Goal: Contribute content: Contribute content

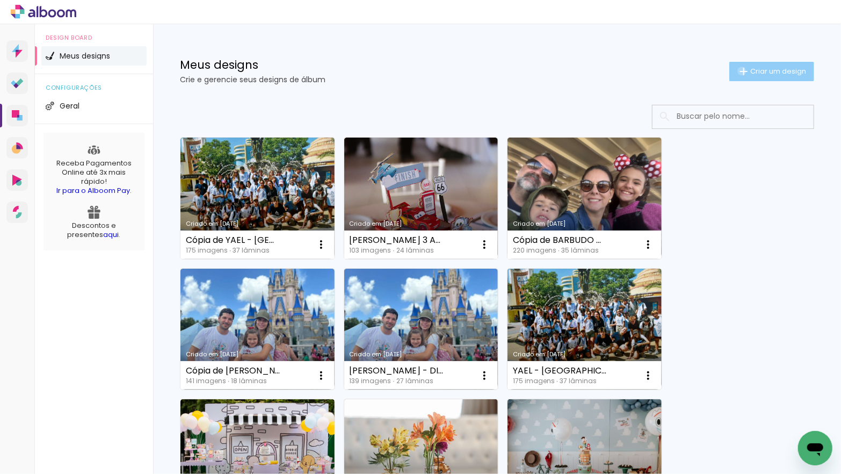
click at [740, 71] on iron-icon at bounding box center [743, 71] width 13 height 13
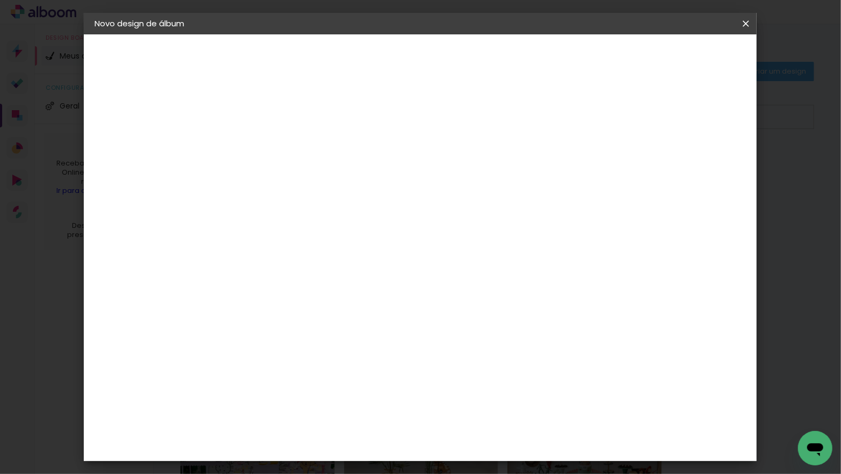
click at [270, 144] on input at bounding box center [270, 144] width 0 height 17
type input "[PERSON_NAME] - [GEOGRAPHIC_DATA] E [GEOGRAPHIC_DATA]"
type paper-input "[PERSON_NAME] - [GEOGRAPHIC_DATA] E [GEOGRAPHIC_DATA]"
click at [0, 0] on slot "Avançar" at bounding box center [0, 0] width 0 height 0
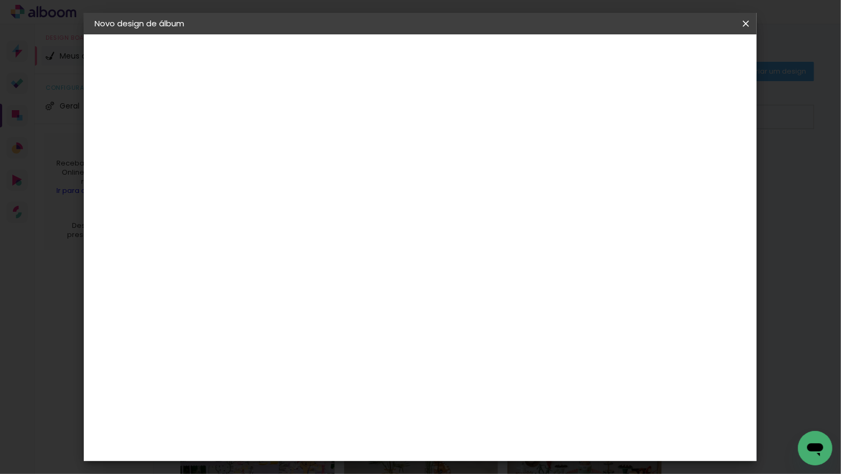
scroll to position [970, 0]
click at [290, 404] on div "Go image" at bounding box center [276, 412] width 26 height 17
click at [472, 53] on paper-button "Avançar" at bounding box center [445, 57] width 53 height 18
click at [312, 180] on input "text" at bounding box center [291, 187] width 42 height 17
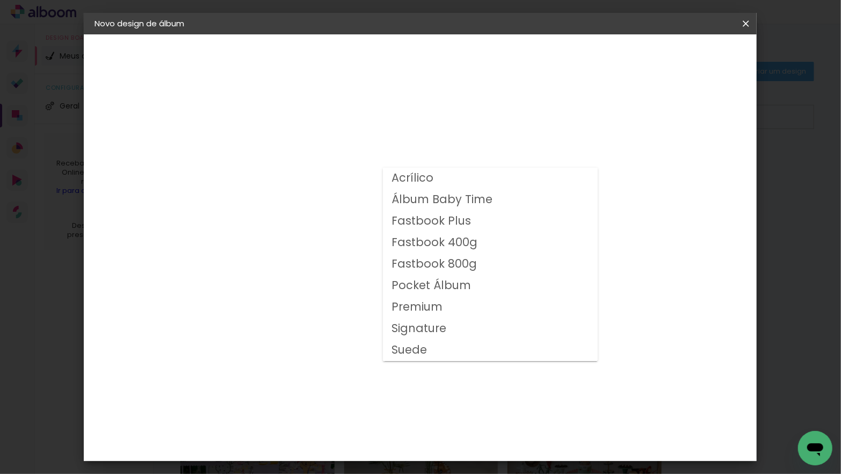
click at [0, 0] on slot "Fastbook 400g" at bounding box center [0, 0] width 0 height 0
type input "Fastbook 400g"
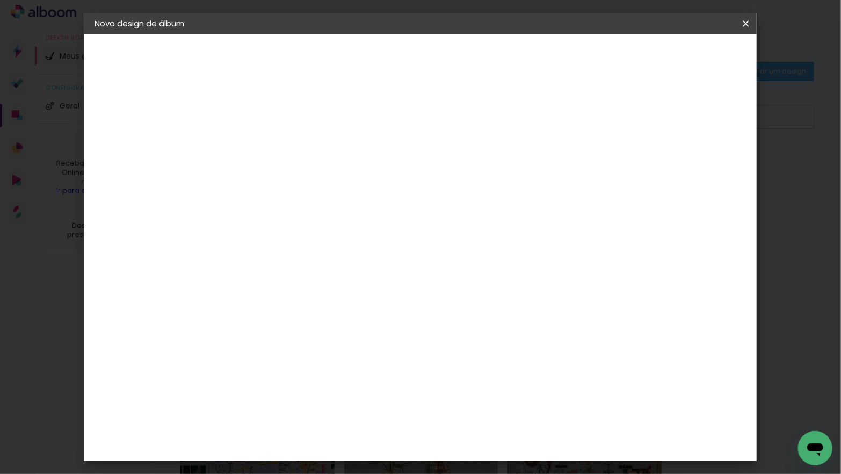
scroll to position [237, 0]
click at [343, 293] on span "25 × 25" at bounding box center [318, 307] width 50 height 28
click at [0, 0] on slot "Avançar" at bounding box center [0, 0] width 0 height 0
type input "3"
type paper-input "3"
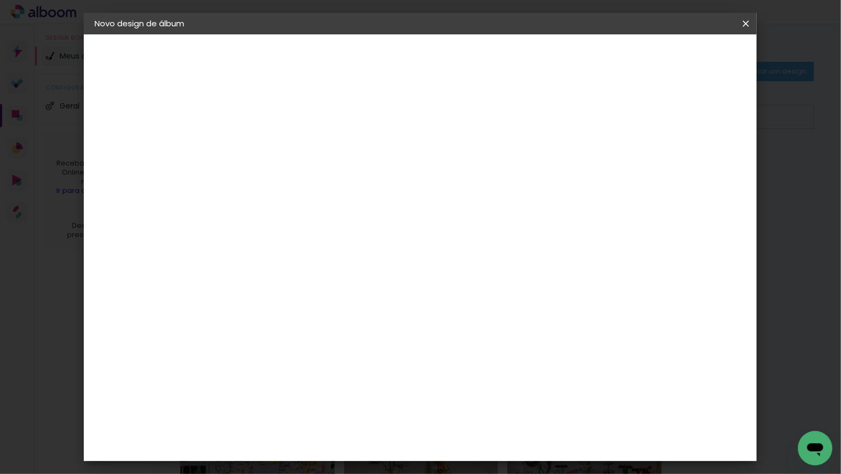
click at [274, 112] on input "3" at bounding box center [261, 115] width 37 height 13
click at [687, 59] on span "Iniciar design" at bounding box center [662, 57] width 49 height 8
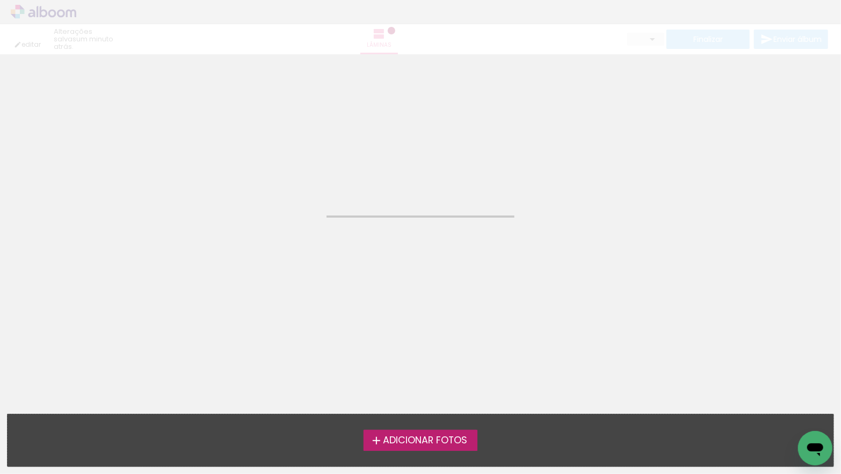
click at [403, 439] on span "Adicionar Fotos" at bounding box center [425, 441] width 84 height 10
click at [0, 0] on input "file" at bounding box center [0, 0] width 0 height 0
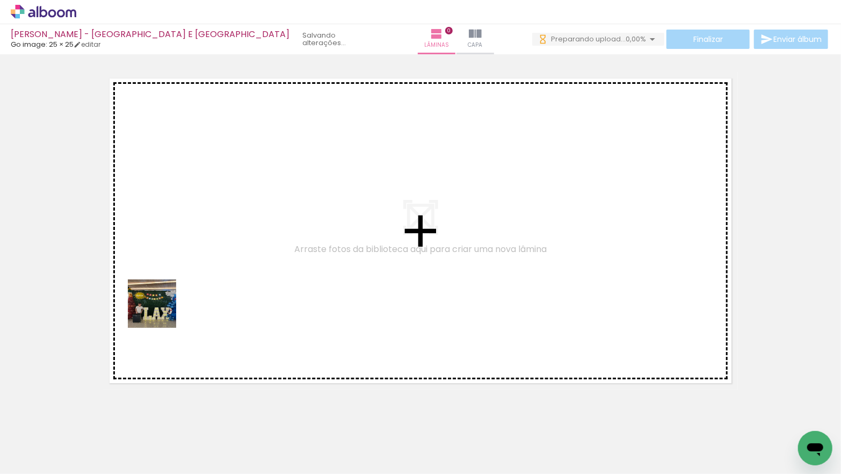
drag, startPoint x: 114, startPoint y: 439, endPoint x: 113, endPoint y: 374, distance: 65.5
click at [160, 310] on quentale-workspace at bounding box center [420, 237] width 841 height 474
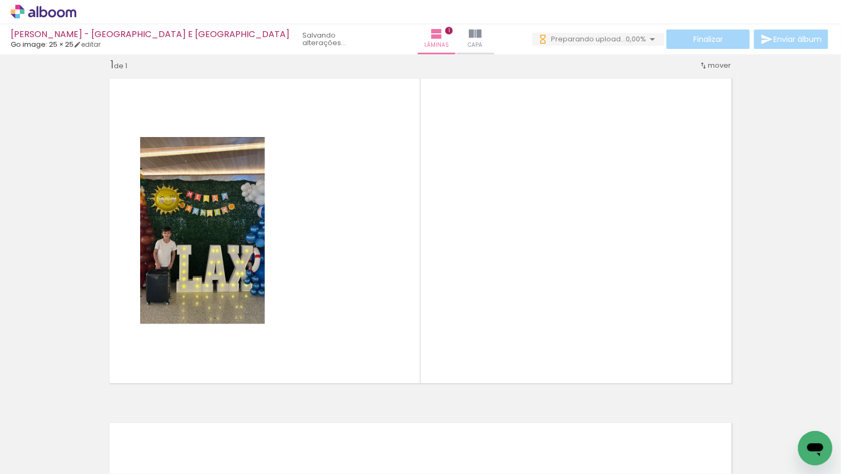
scroll to position [13, 0]
click at [55, 440] on iron-icon at bounding box center [54, 441] width 9 height 9
click at [55, 438] on paper-item "Não utilizadas" at bounding box center [34, 437] width 55 height 9
type input "Não utilizadas"
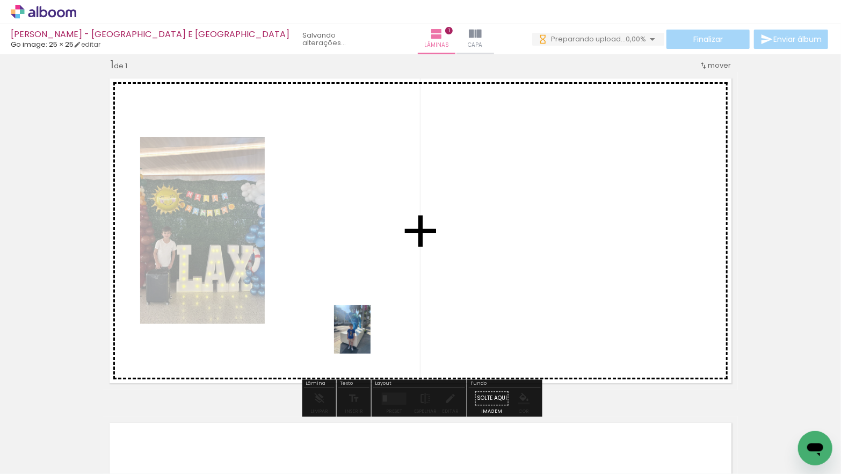
drag, startPoint x: 136, startPoint y: 432, endPoint x: 363, endPoint y: 337, distance: 245.8
click at [366, 336] on quentale-workspace at bounding box center [420, 237] width 841 height 474
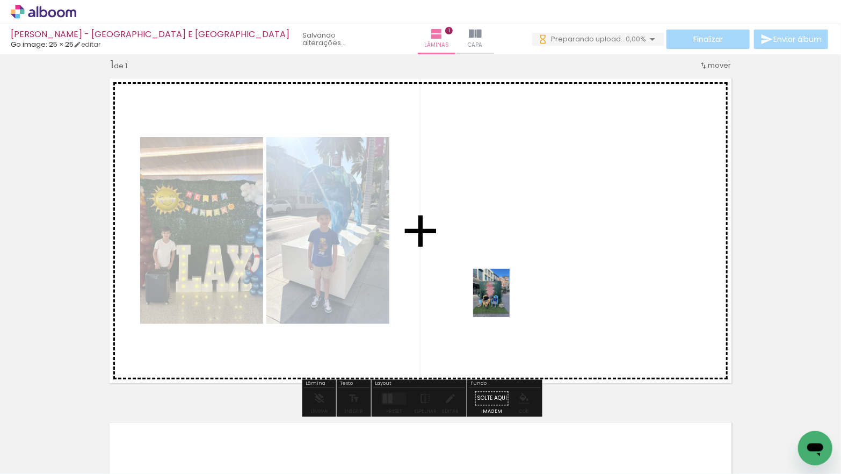
drag, startPoint x: 120, startPoint y: 442, endPoint x: 323, endPoint y: 387, distance: 211.0
click at [505, 300] on quentale-workspace at bounding box center [420, 237] width 841 height 474
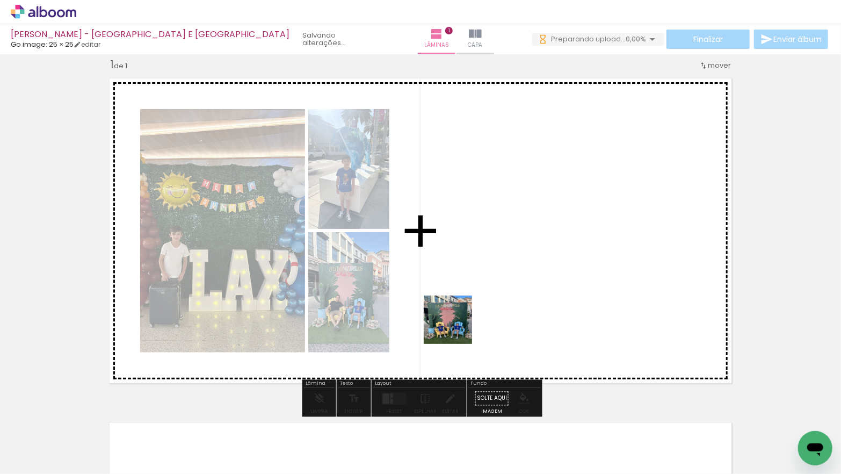
drag, startPoint x: 114, startPoint y: 440, endPoint x: 491, endPoint y: 316, distance: 397.1
click at [491, 316] on quentale-workspace at bounding box center [420, 237] width 841 height 474
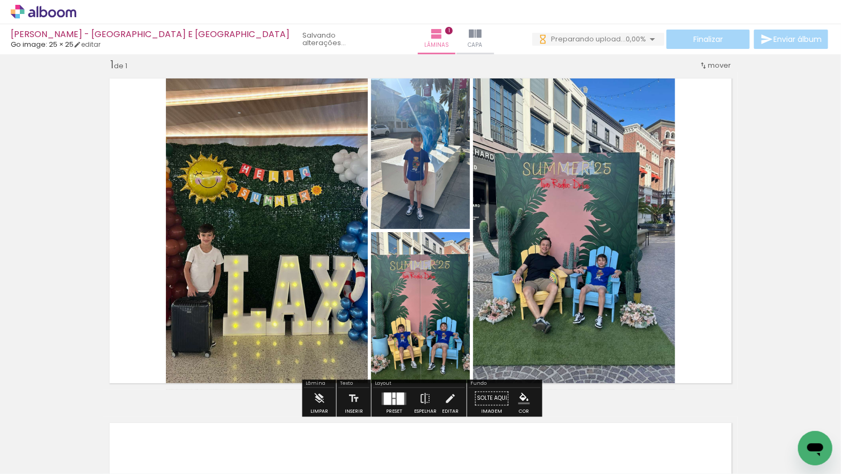
click at [397, 399] on div at bounding box center [401, 398] width 8 height 12
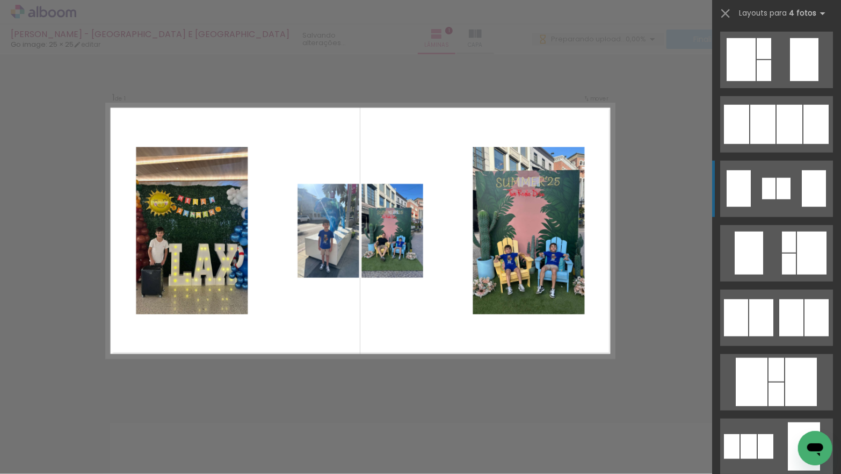
scroll to position [465, 0]
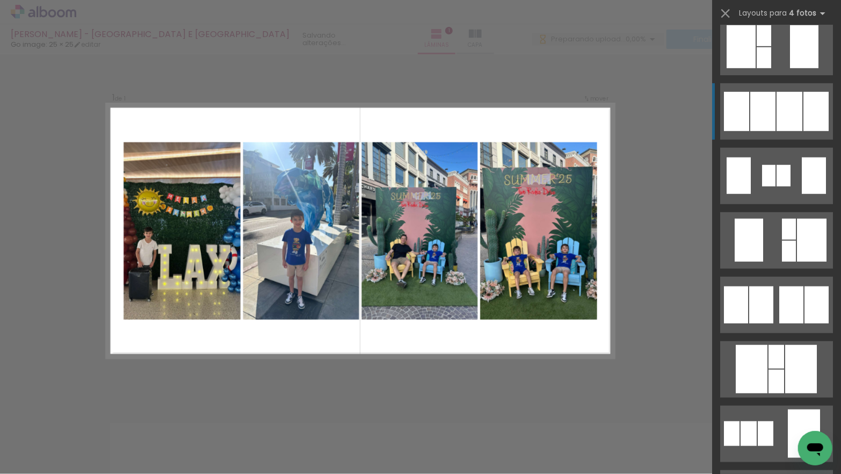
click at [765, 114] on div at bounding box center [762, 111] width 25 height 39
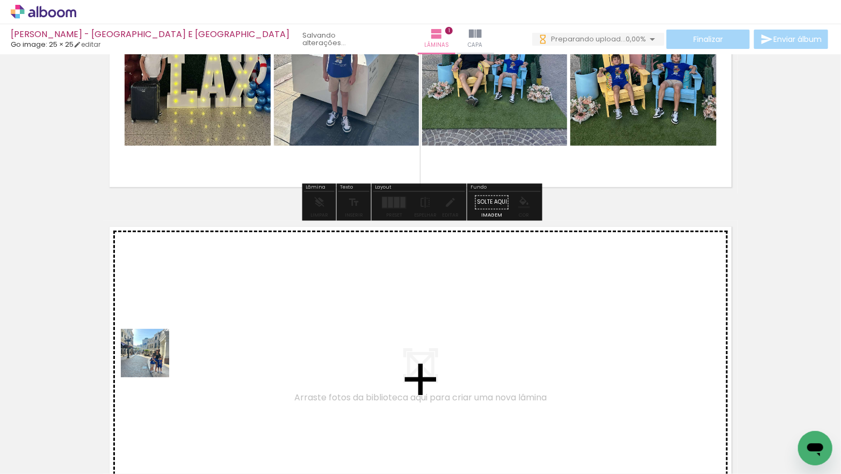
drag, startPoint x: 117, startPoint y: 436, endPoint x: 153, endPoint y: 361, distance: 83.4
click at [153, 361] on quentale-workspace at bounding box center [420, 237] width 841 height 474
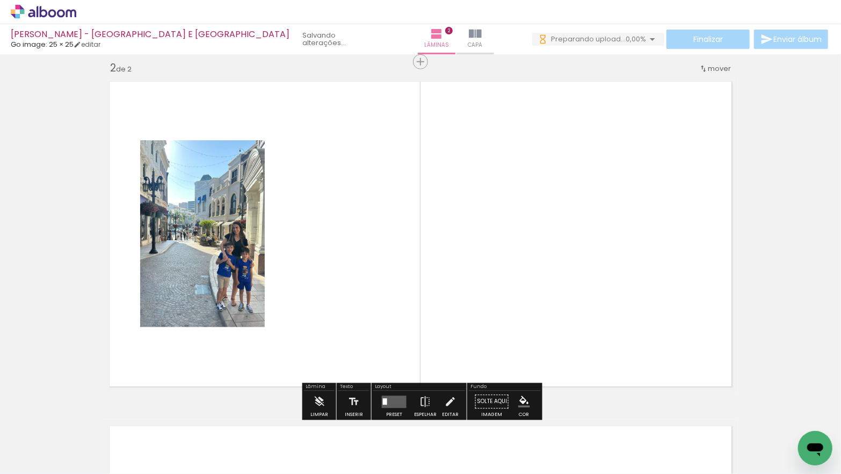
scroll to position [358, 0]
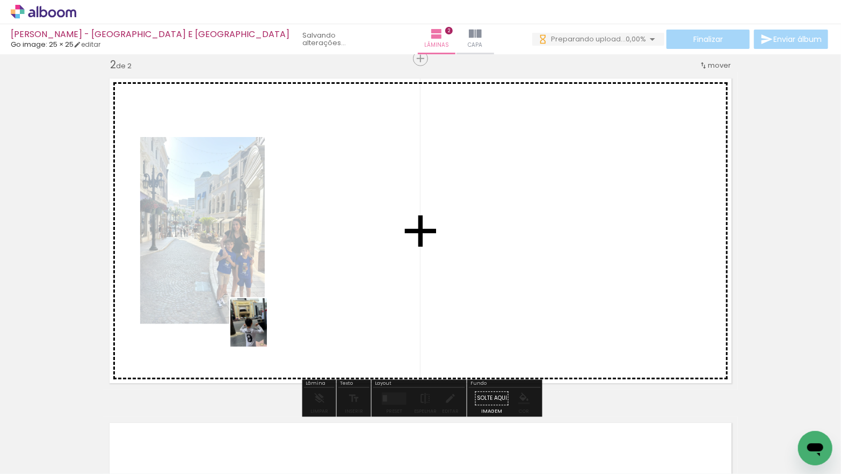
drag, startPoint x: 118, startPoint y: 443, endPoint x: 262, endPoint y: 337, distance: 178.2
click at [267, 328] on quentale-workspace at bounding box center [420, 237] width 841 height 474
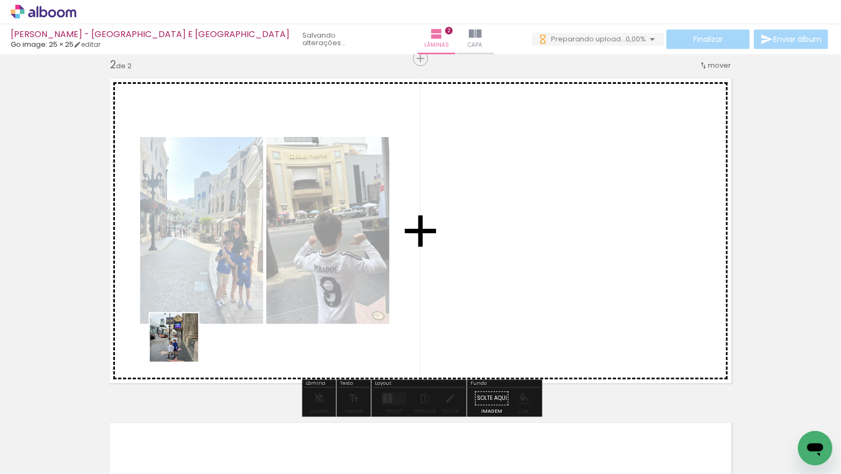
drag, startPoint x: 122, startPoint y: 423, endPoint x: 187, endPoint y: 336, distance: 108.7
click at [187, 336] on quentale-workspace at bounding box center [420, 237] width 841 height 474
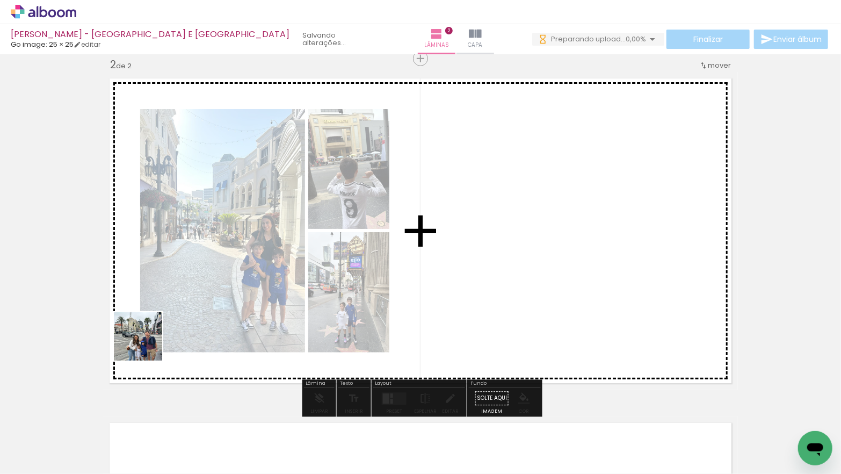
drag, startPoint x: 138, startPoint y: 376, endPoint x: 150, endPoint y: 341, distance: 37.0
click at [148, 341] on quentale-workspace at bounding box center [420, 237] width 841 height 474
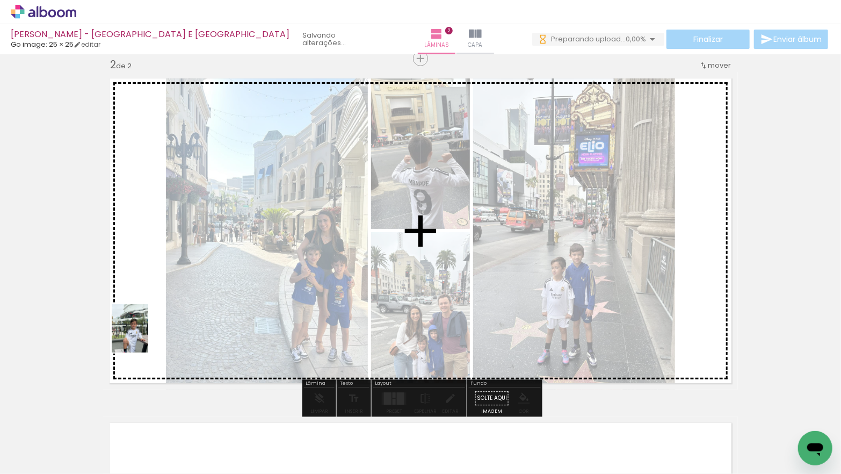
drag, startPoint x: 121, startPoint y: 440, endPoint x: 144, endPoint y: 336, distance: 106.2
click at [144, 336] on quentale-workspace at bounding box center [420, 237] width 841 height 474
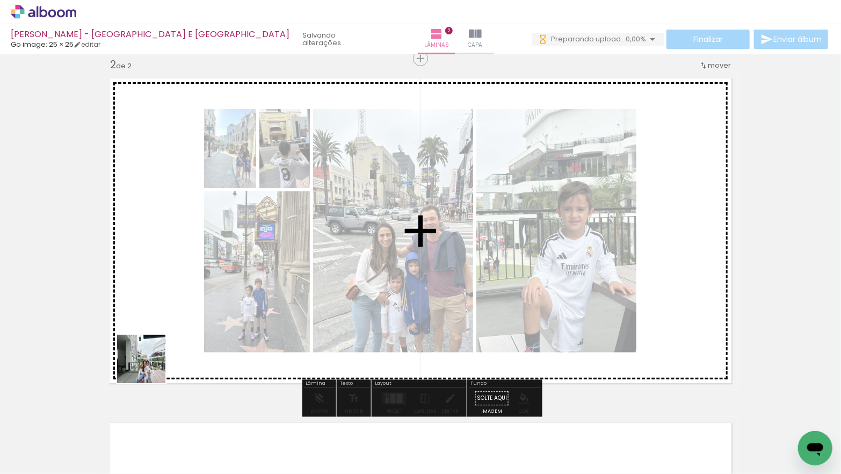
drag, startPoint x: 126, startPoint y: 436, endPoint x: 161, endPoint y: 323, distance: 118.2
click at [162, 326] on quentale-workspace at bounding box center [420, 237] width 841 height 474
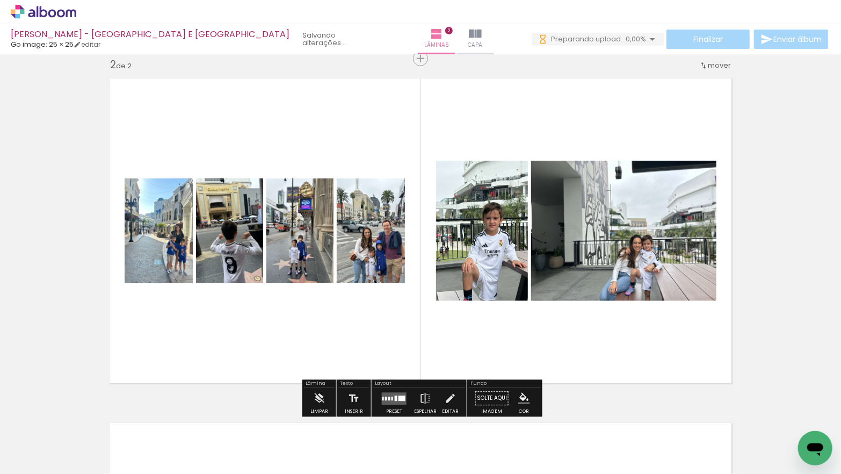
click at [395, 396] on quentale-layouter at bounding box center [394, 398] width 25 height 12
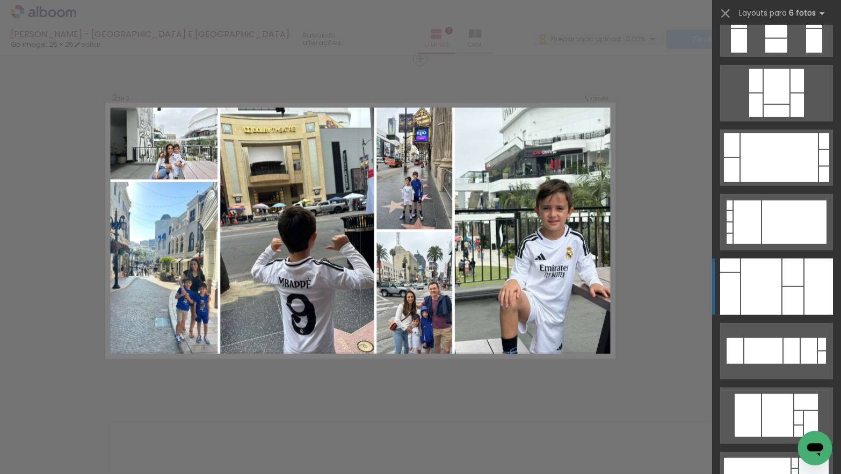
scroll to position [322, 0]
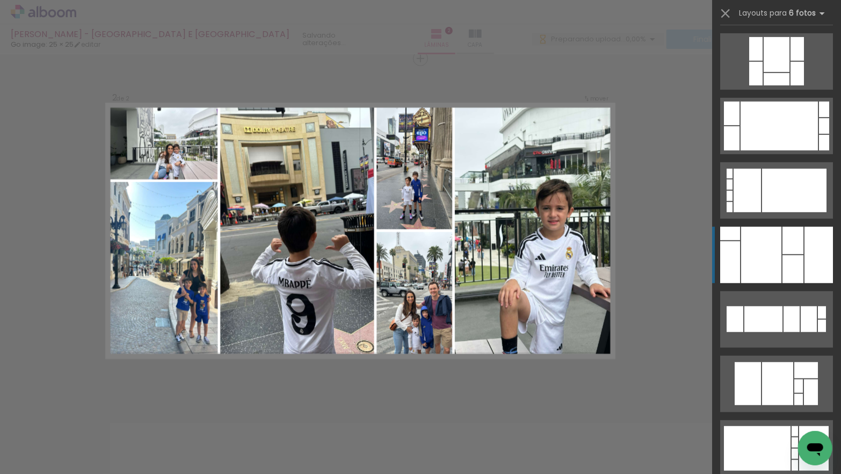
click at [777, 258] on div at bounding box center [761, 255] width 40 height 56
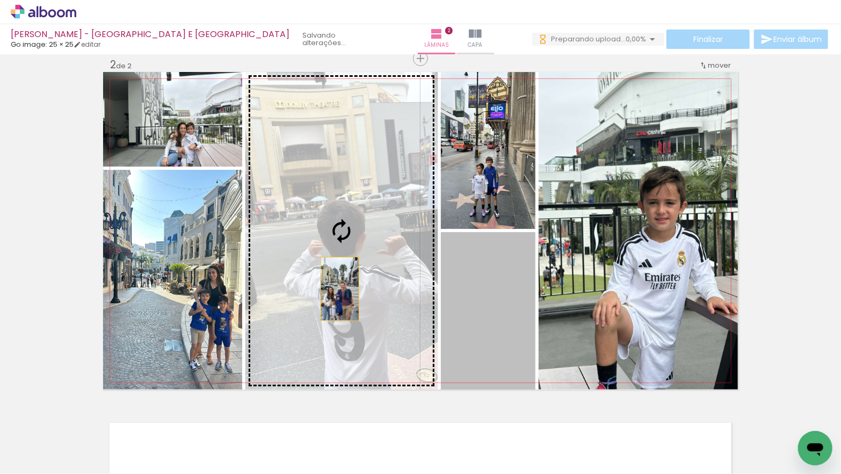
drag, startPoint x: 477, startPoint y: 320, endPoint x: 340, endPoint y: 288, distance: 140.5
click at [0, 0] on slot at bounding box center [0, 0] width 0 height 0
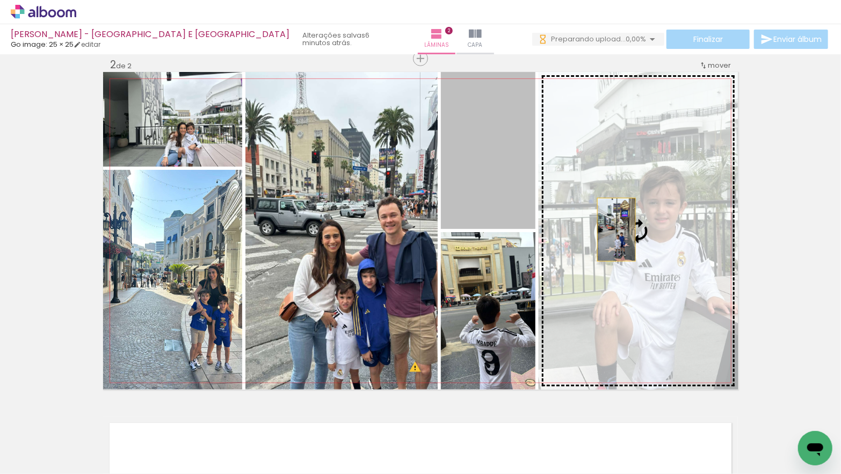
drag, startPoint x: 490, startPoint y: 186, endPoint x: 617, endPoint y: 229, distance: 134.0
click at [0, 0] on slot at bounding box center [0, 0] width 0 height 0
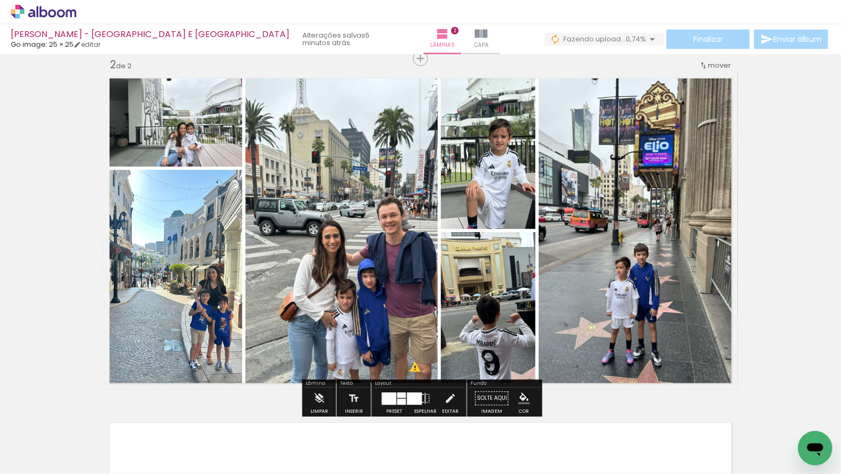
click at [644, 303] on quentale-photo at bounding box center [638, 230] width 199 height 317
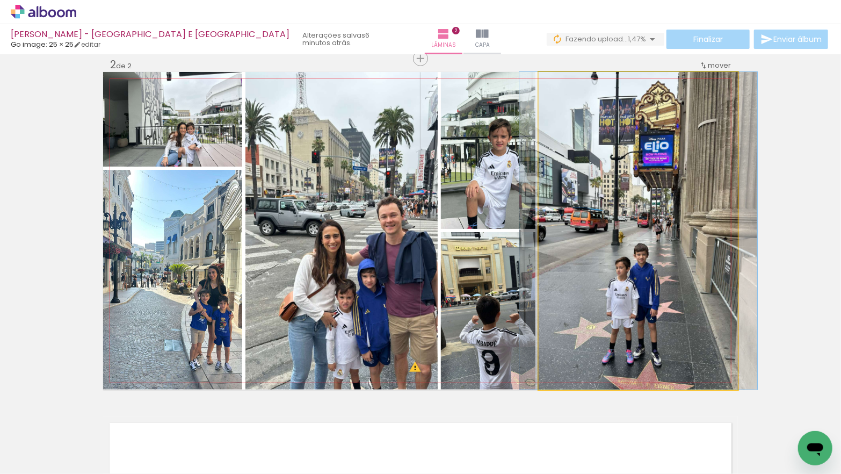
click at [641, 301] on quentale-photo at bounding box center [638, 230] width 199 height 317
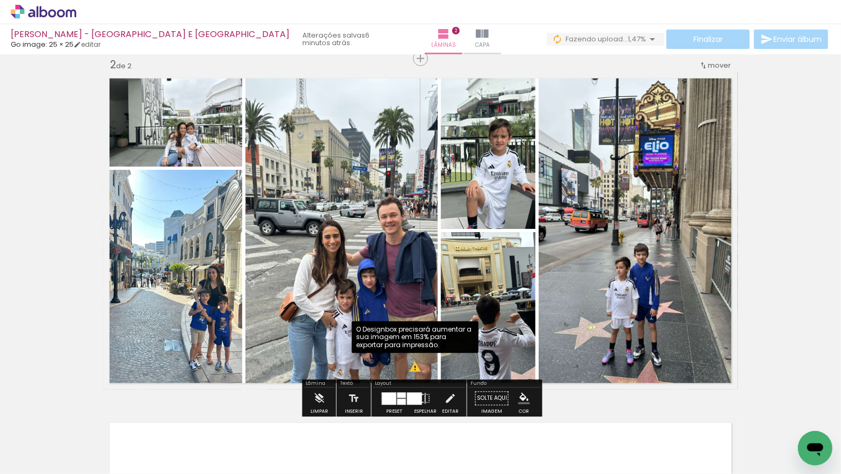
click at [407, 396] on div at bounding box center [414, 398] width 15 height 12
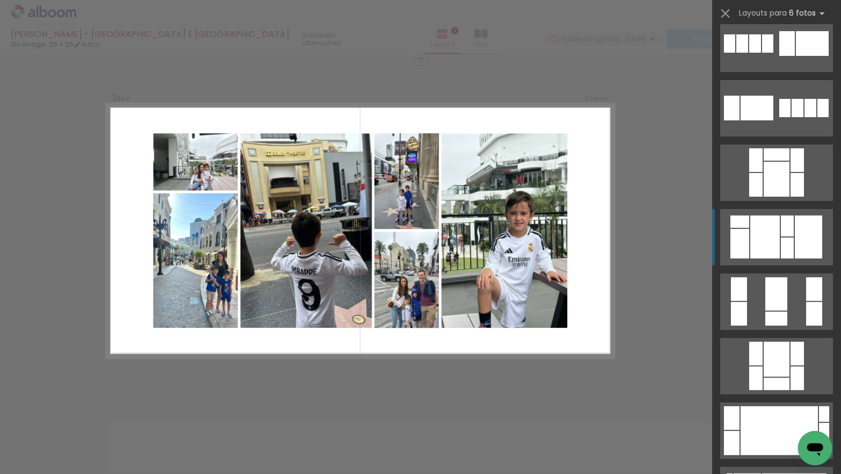
scroll to position [0, 0]
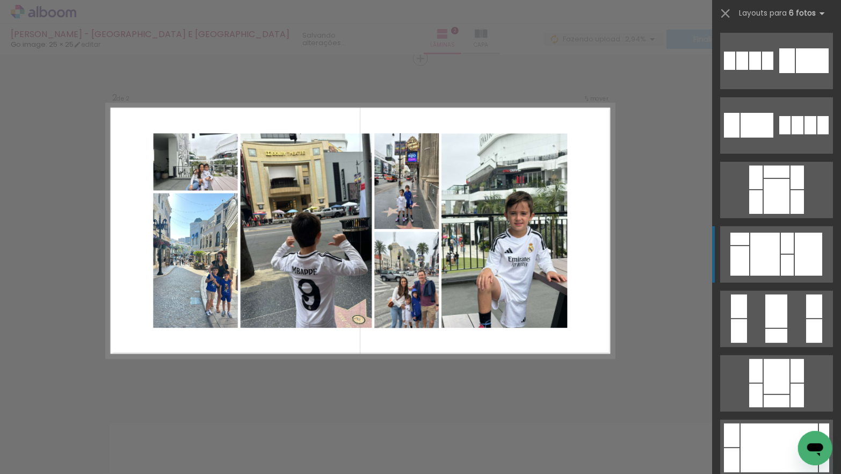
click at [778, 255] on div at bounding box center [765, 254] width 30 height 43
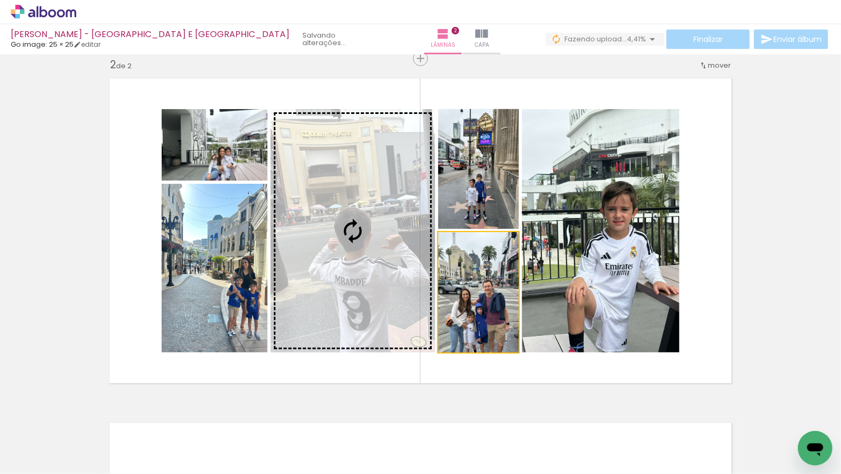
drag, startPoint x: 495, startPoint y: 293, endPoint x: 372, endPoint y: 262, distance: 126.4
click at [0, 0] on slot at bounding box center [0, 0] width 0 height 0
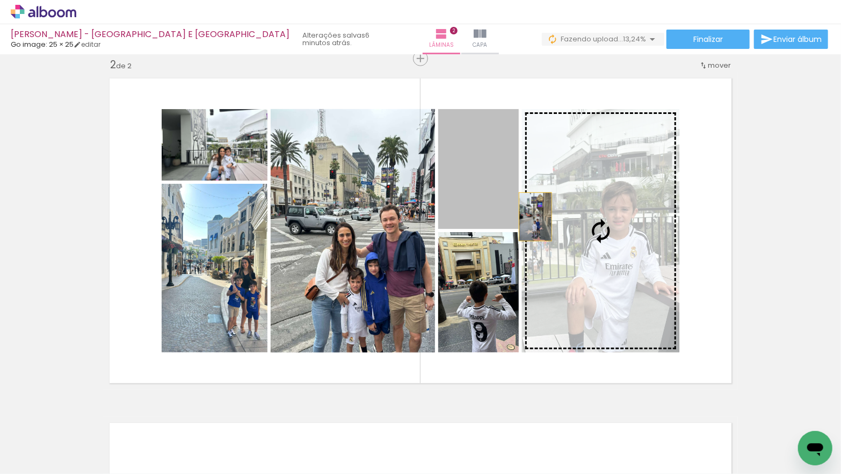
drag, startPoint x: 484, startPoint y: 191, endPoint x: 596, endPoint y: 240, distance: 121.7
click at [0, 0] on slot at bounding box center [0, 0] width 0 height 0
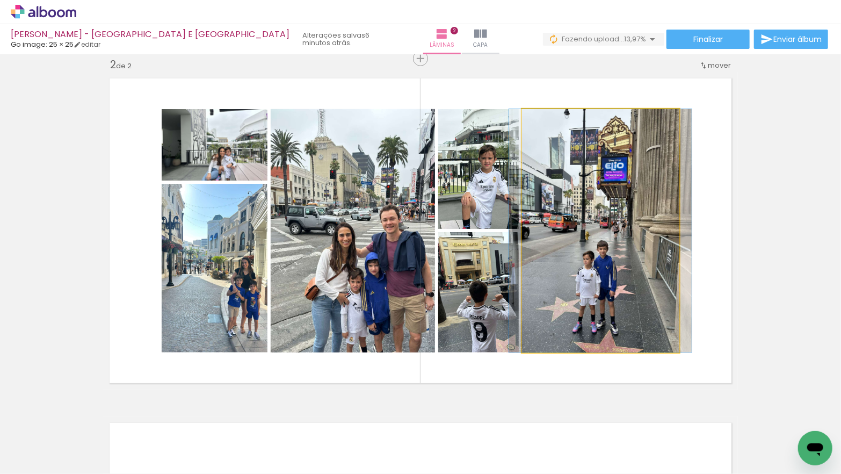
click at [631, 302] on quentale-photo at bounding box center [600, 230] width 157 height 243
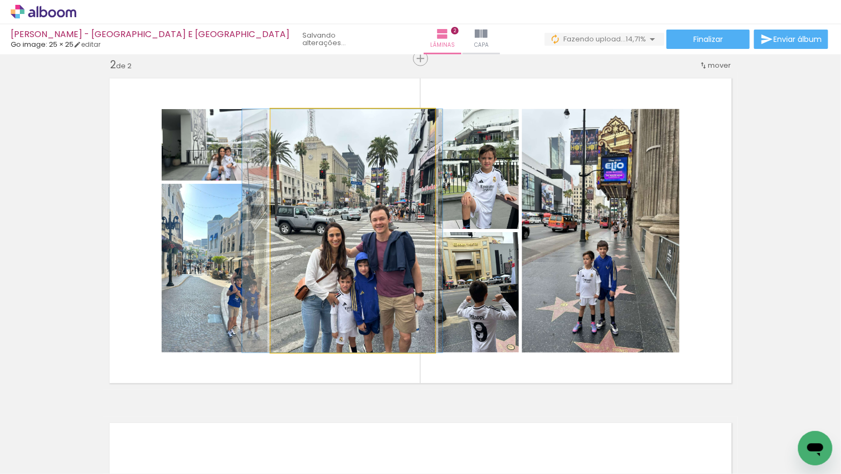
drag, startPoint x: 345, startPoint y: 269, endPoint x: 335, endPoint y: 267, distance: 10.3
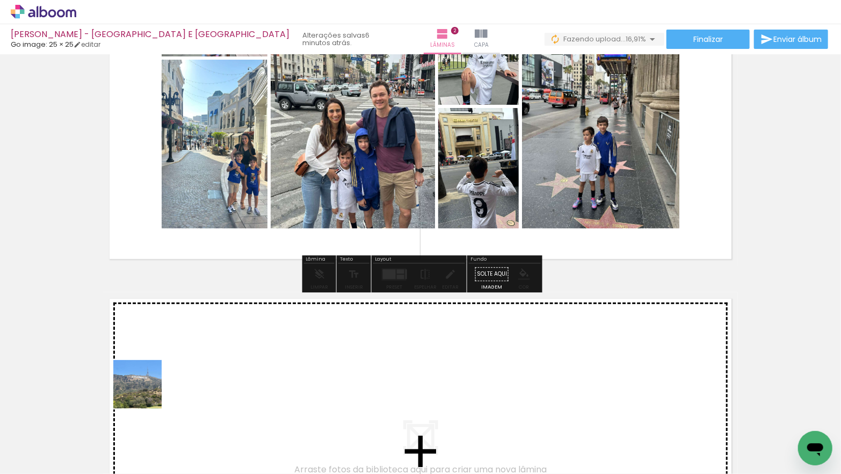
drag, startPoint x: 125, startPoint y: 423, endPoint x: 155, endPoint y: 381, distance: 51.1
click at [155, 381] on quentale-workspace at bounding box center [420, 237] width 841 height 474
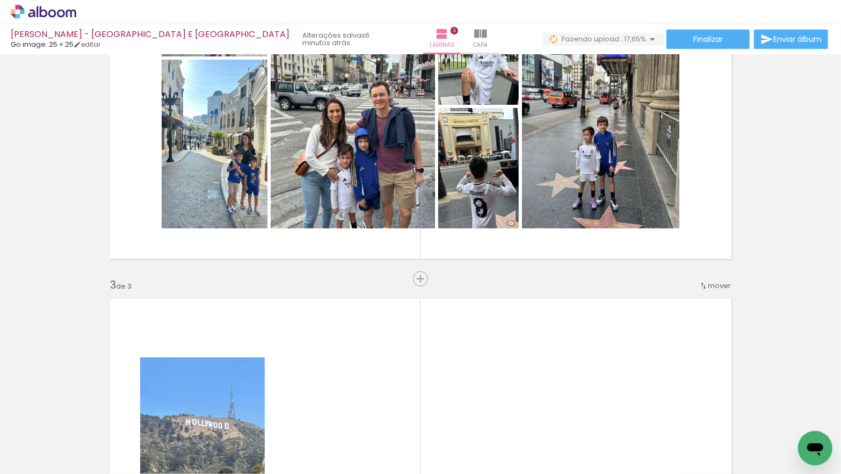
scroll to position [702, 0]
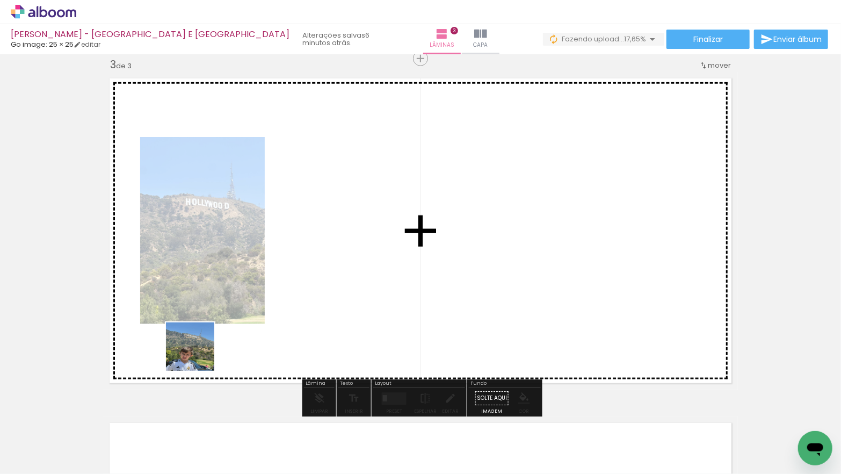
drag, startPoint x: 109, startPoint y: 433, endPoint x: 220, endPoint y: 351, distance: 137.8
click at [220, 351] on quentale-workspace at bounding box center [420, 237] width 841 height 474
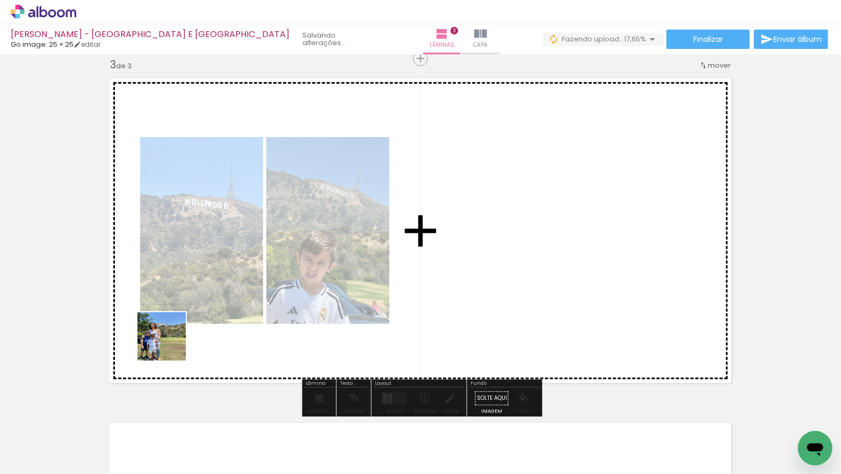
drag, startPoint x: 130, startPoint y: 405, endPoint x: 156, endPoint y: 371, distance: 42.9
click at [171, 341] on quentale-workspace at bounding box center [420, 237] width 841 height 474
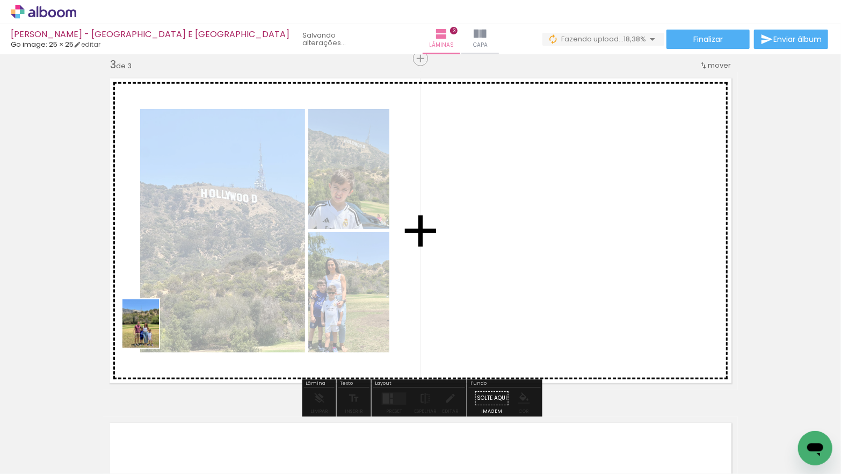
drag, startPoint x: 147, startPoint y: 361, endPoint x: 155, endPoint y: 330, distance: 32.8
click at [155, 331] on quentale-workspace at bounding box center [420, 237] width 841 height 474
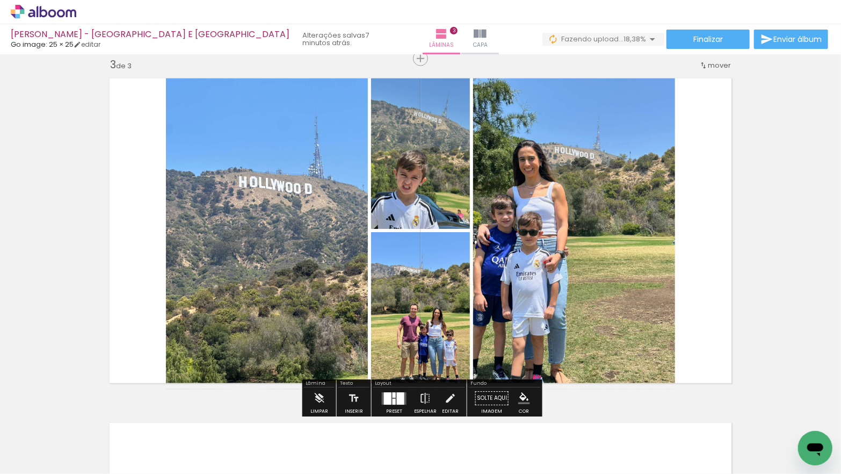
drag, startPoint x: 393, startPoint y: 395, endPoint x: 379, endPoint y: 391, distance: 14.5
click at [393, 395] on quentale-layouter at bounding box center [394, 398] width 25 height 12
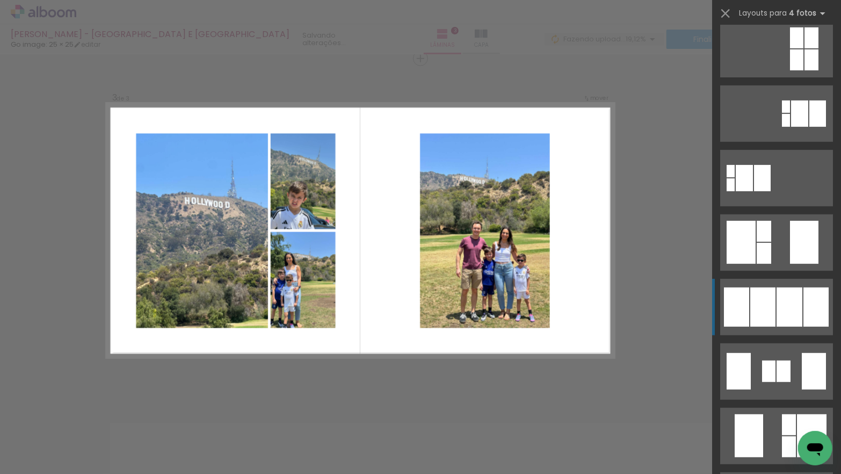
scroll to position [311, 0]
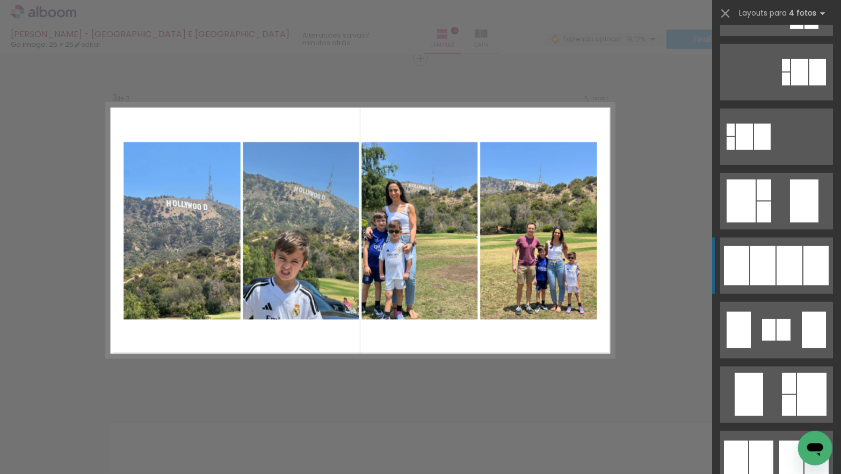
click at [762, 261] on div at bounding box center [762, 265] width 25 height 39
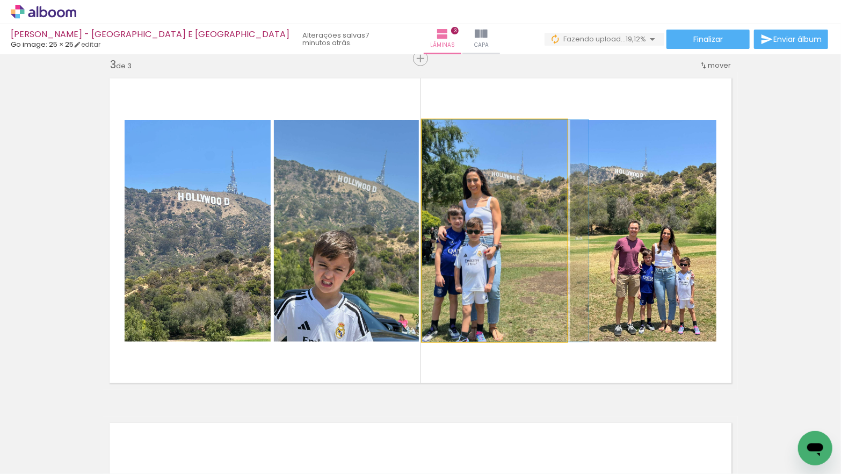
drag, startPoint x: 496, startPoint y: 254, endPoint x: 511, endPoint y: 253, distance: 15.1
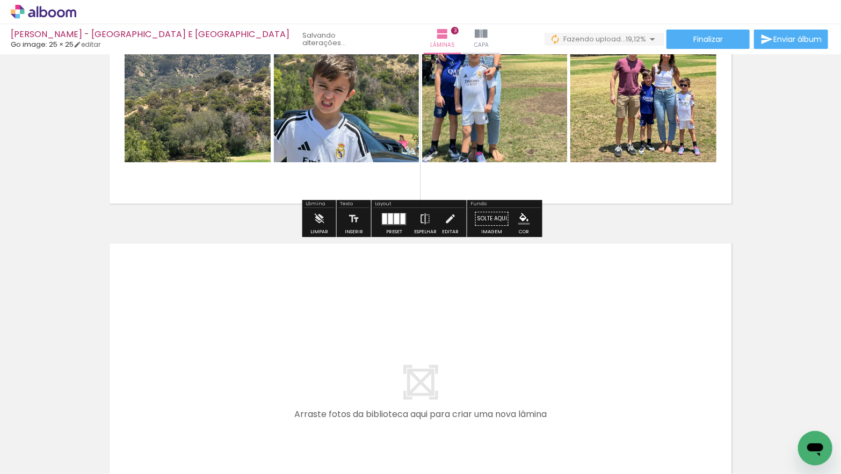
scroll to position [896, 0]
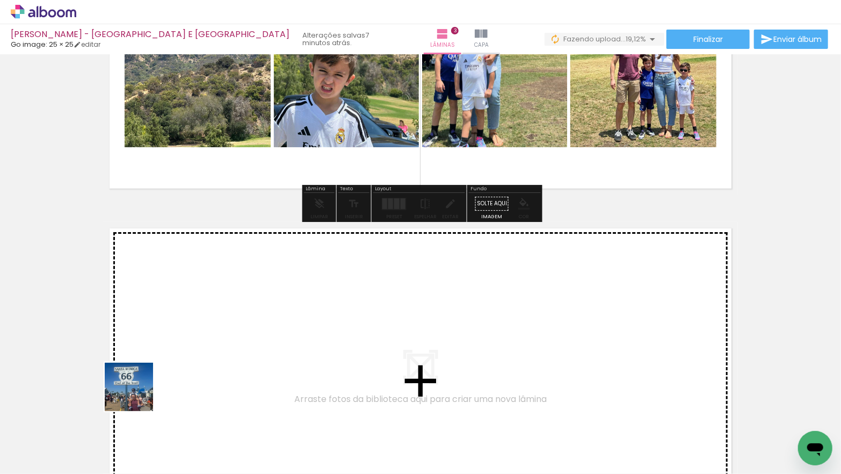
drag, startPoint x: 118, startPoint y: 433, endPoint x: 147, endPoint y: 371, distance: 68.5
click at [147, 371] on quentale-workspace at bounding box center [420, 237] width 841 height 474
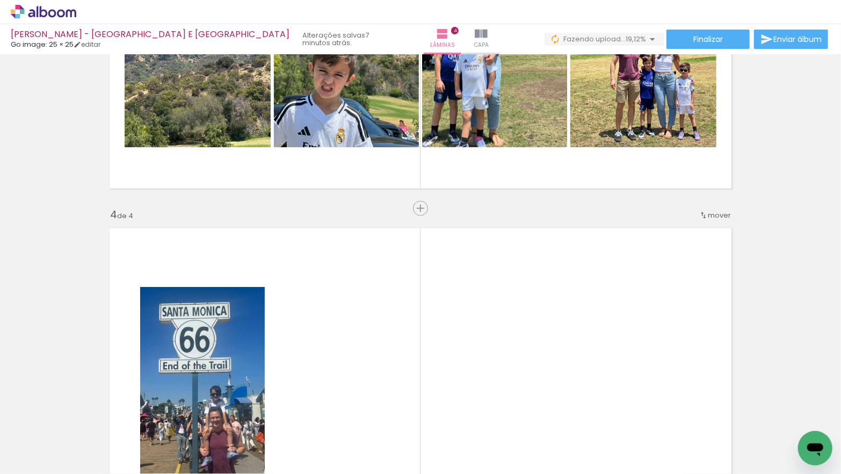
scroll to position [1046, 0]
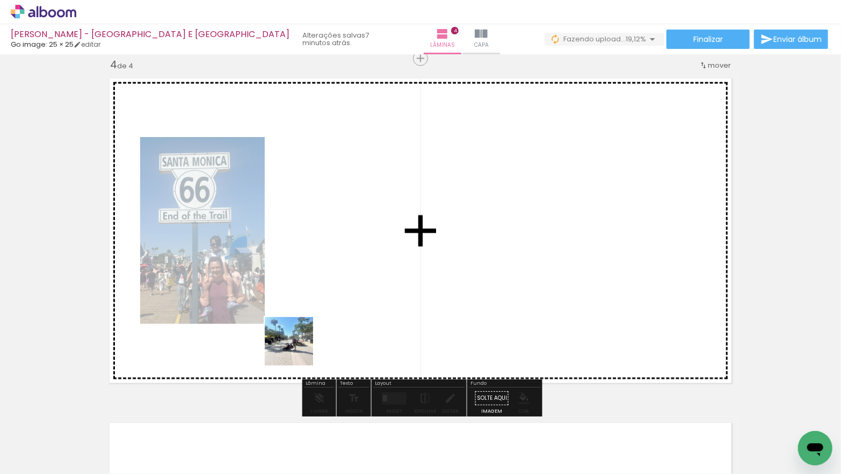
drag, startPoint x: 246, startPoint y: 373, endPoint x: 332, endPoint y: 339, distance: 93.1
click at [332, 339] on quentale-workspace at bounding box center [420, 237] width 841 height 474
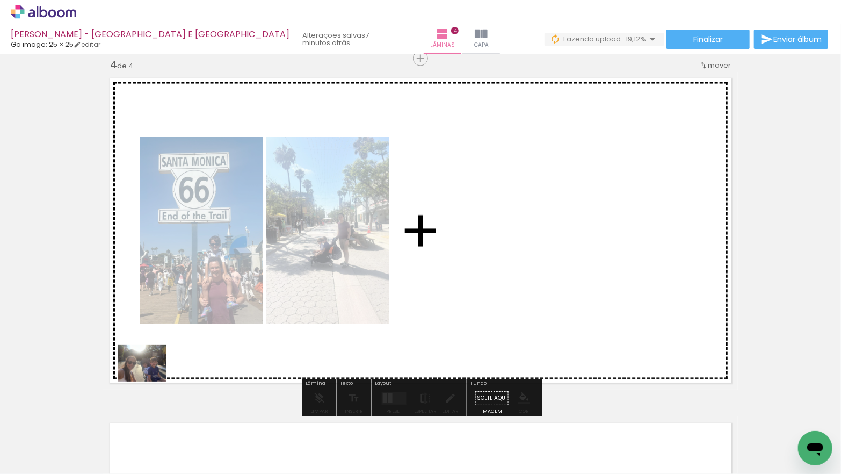
drag, startPoint x: 114, startPoint y: 433, endPoint x: 150, endPoint y: 377, distance: 66.9
click at [150, 377] on quentale-workspace at bounding box center [420, 237] width 841 height 474
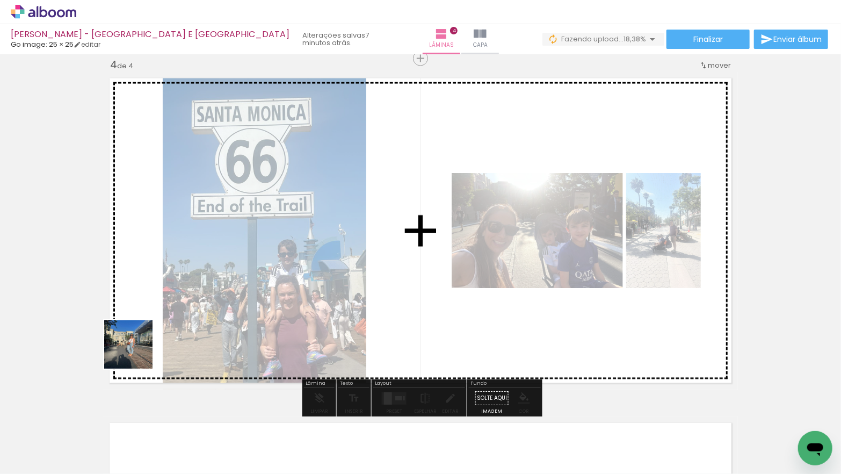
drag, startPoint x: 125, startPoint y: 409, endPoint x: 137, endPoint y: 351, distance: 59.2
click at [137, 351] on quentale-workspace at bounding box center [420, 237] width 841 height 474
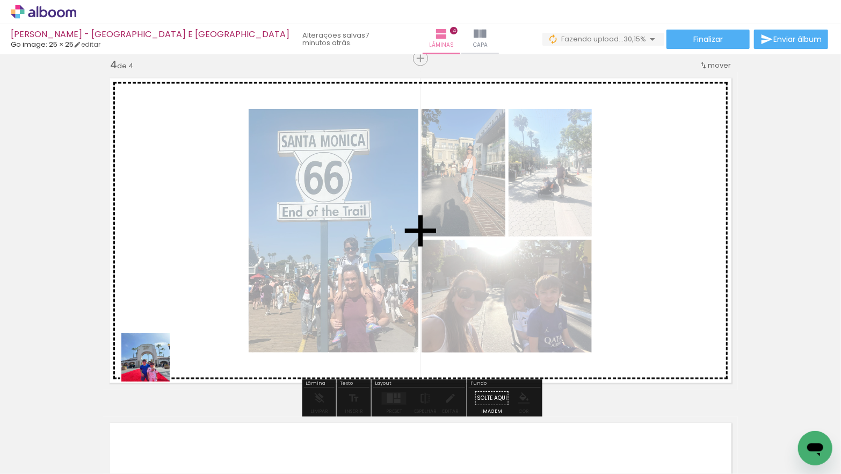
drag, startPoint x: 113, startPoint y: 431, endPoint x: 162, endPoint y: 348, distance: 96.7
click at [162, 348] on quentale-workspace at bounding box center [420, 237] width 841 height 474
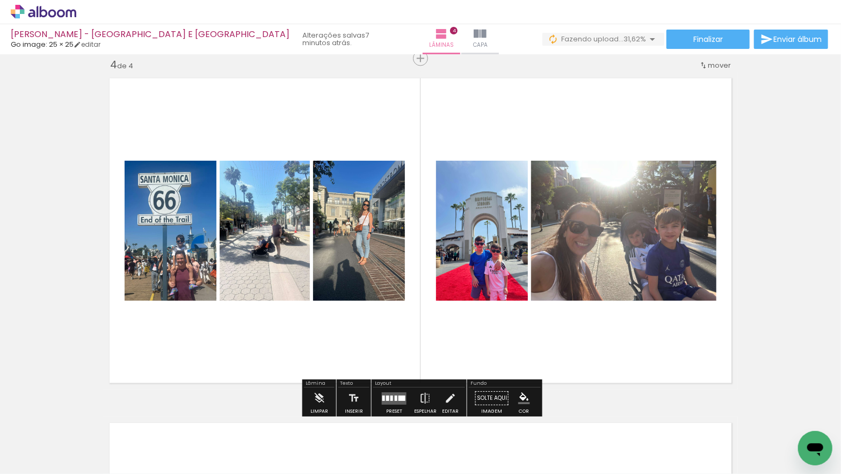
click at [386, 395] on div at bounding box center [387, 397] width 3 height 5
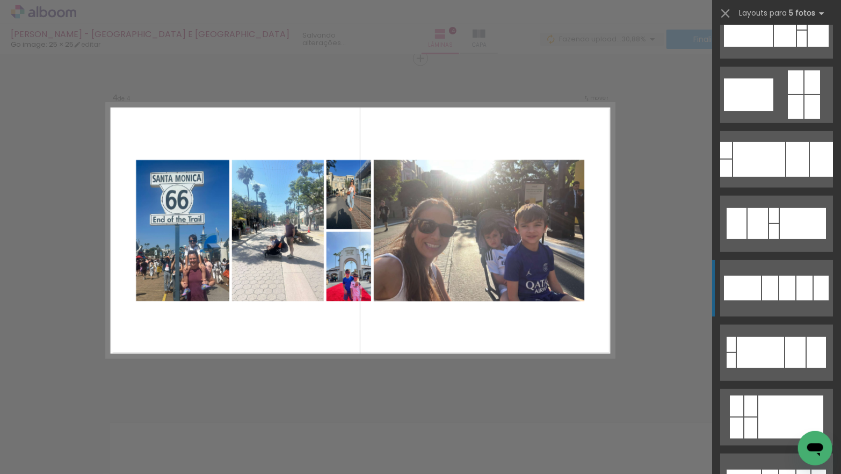
scroll to position [186, 0]
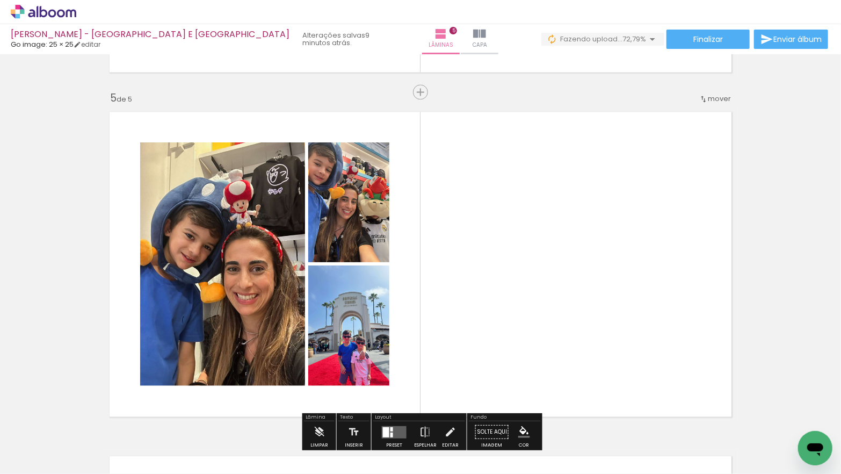
scroll to position [1363, 0]
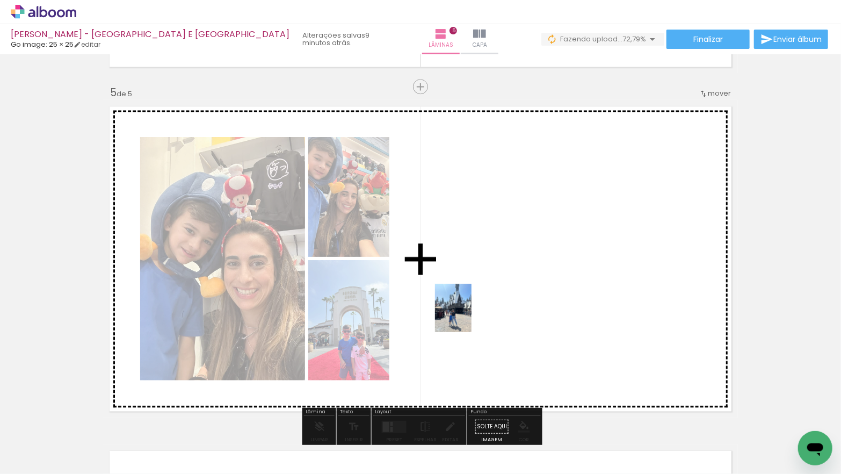
drag, startPoint x: 112, startPoint y: 436, endPoint x: 261, endPoint y: 428, distance: 148.4
click at [467, 316] on quentale-workspace at bounding box center [420, 237] width 841 height 474
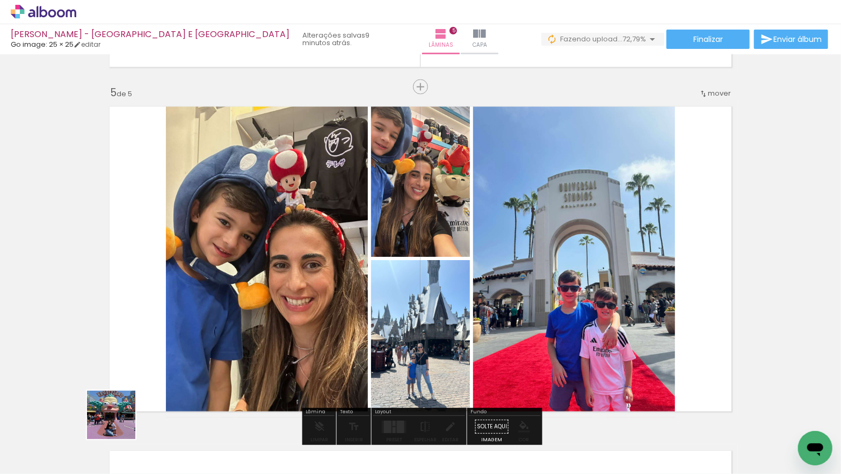
drag, startPoint x: 119, startPoint y: 423, endPoint x: 151, endPoint y: 352, distance: 77.4
click at [151, 352] on quentale-workspace at bounding box center [420, 237] width 841 height 474
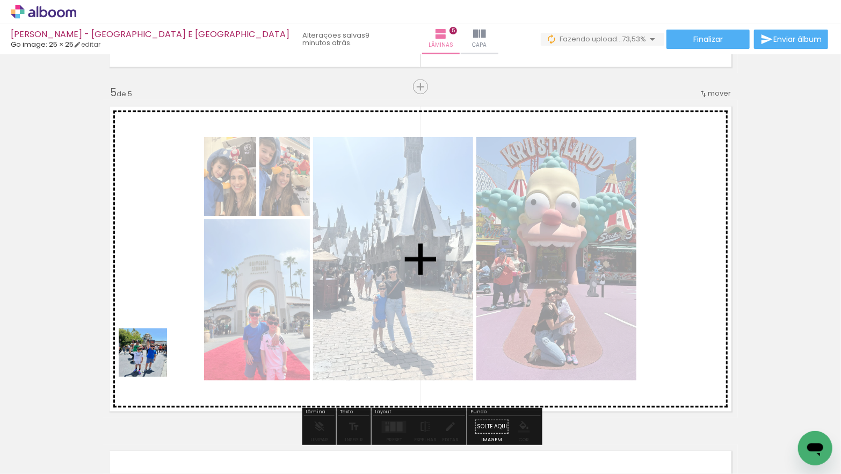
drag, startPoint x: 120, startPoint y: 434, endPoint x: 157, endPoint y: 357, distance: 85.3
click at [151, 360] on quentale-workspace at bounding box center [420, 237] width 841 height 474
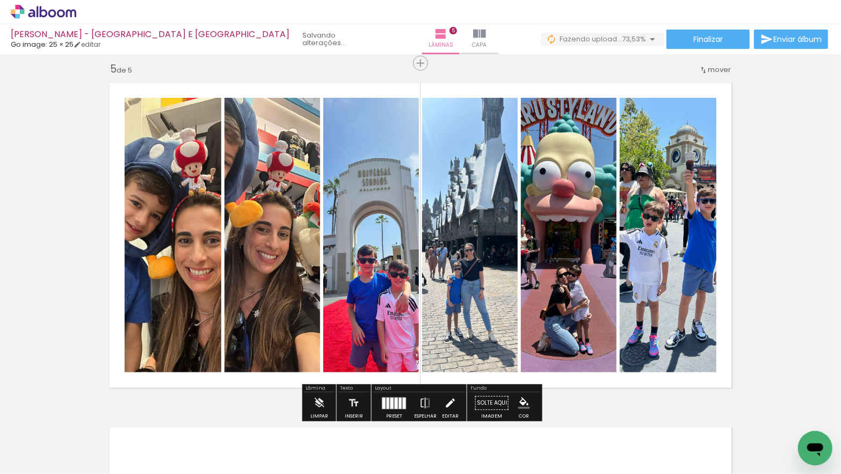
scroll to position [1403, 0]
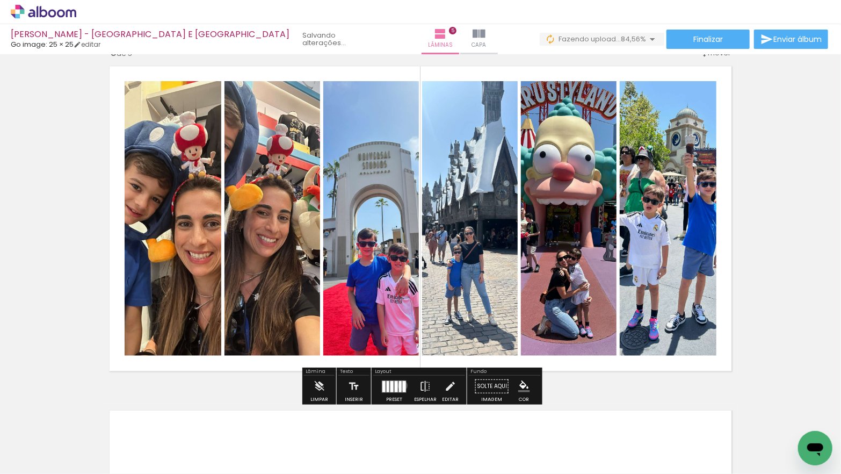
click at [403, 385] on div at bounding box center [404, 385] width 3 height 11
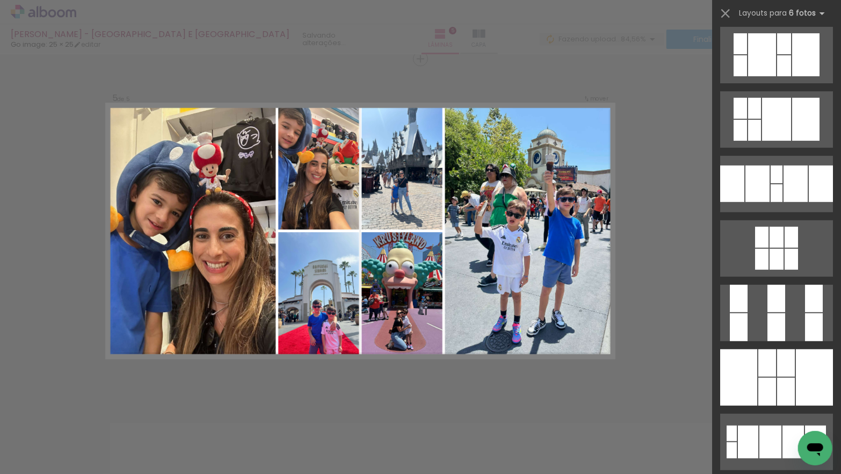
scroll to position [508, 0]
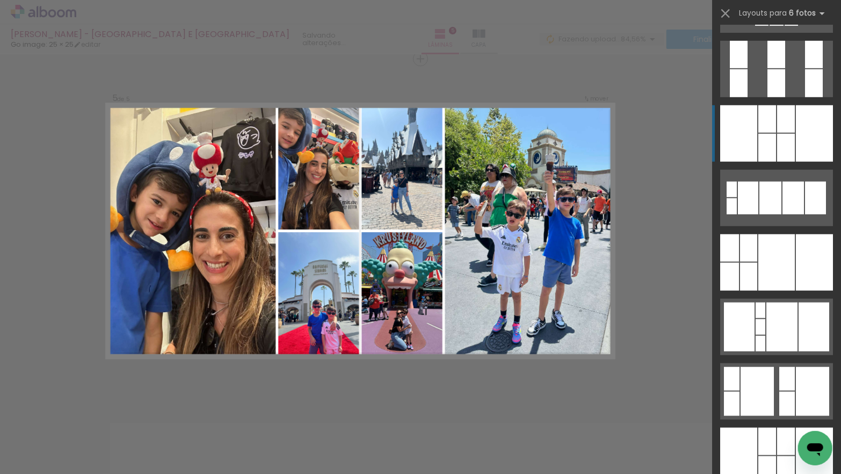
click at [747, 132] on div at bounding box center [738, 133] width 37 height 56
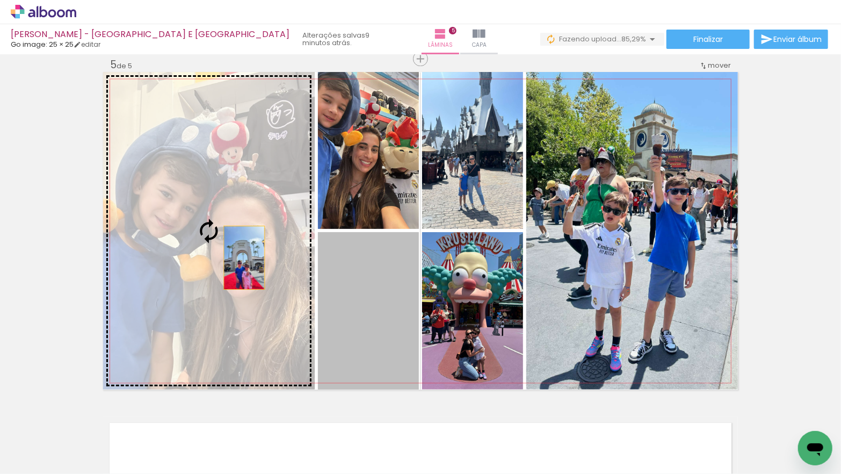
drag, startPoint x: 364, startPoint y: 309, endPoint x: 245, endPoint y: 257, distance: 129.6
click at [0, 0] on slot at bounding box center [0, 0] width 0 height 0
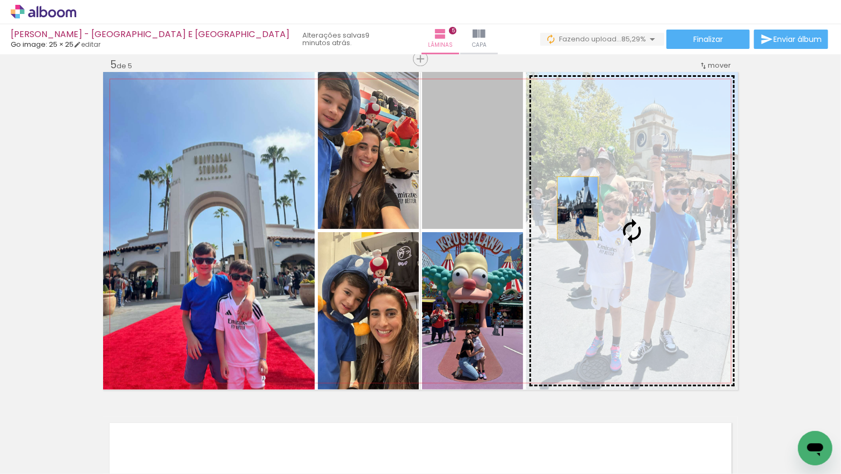
drag, startPoint x: 480, startPoint y: 179, endPoint x: 610, endPoint y: 216, distance: 134.8
click at [0, 0] on slot at bounding box center [0, 0] width 0 height 0
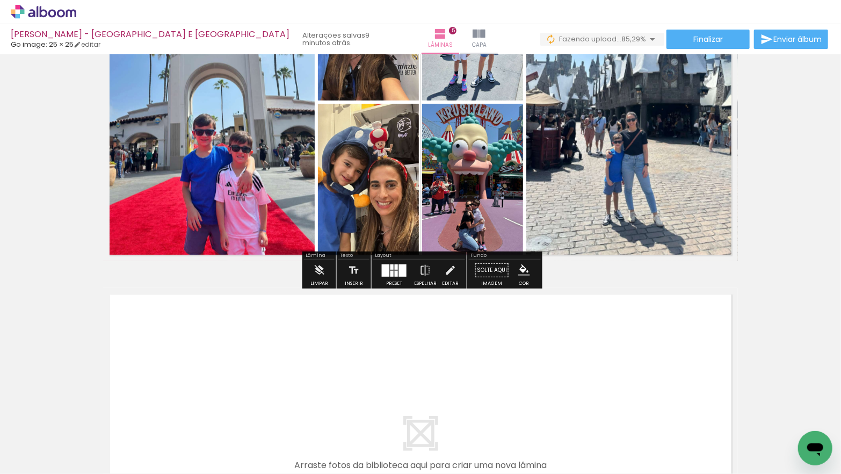
scroll to position [1547, 0]
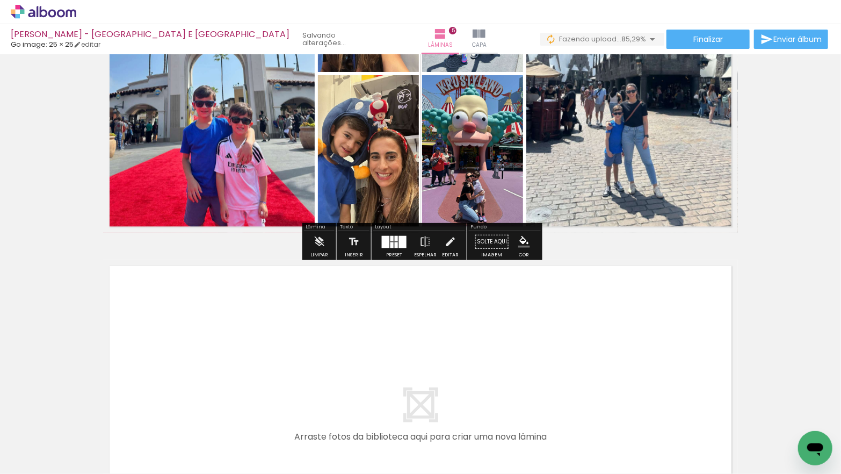
drag, startPoint x: 121, startPoint y: 437, endPoint x: 154, endPoint y: 385, distance: 60.8
click at [154, 385] on quentale-workspace at bounding box center [420, 237] width 841 height 474
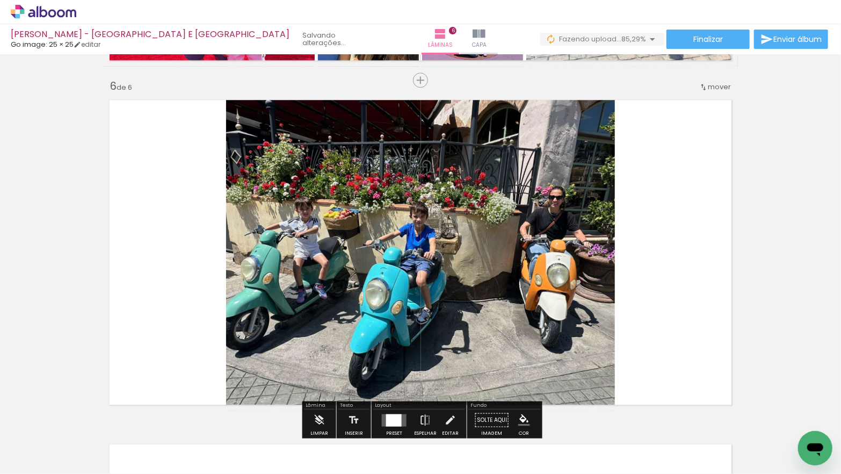
scroll to position [1735, 0]
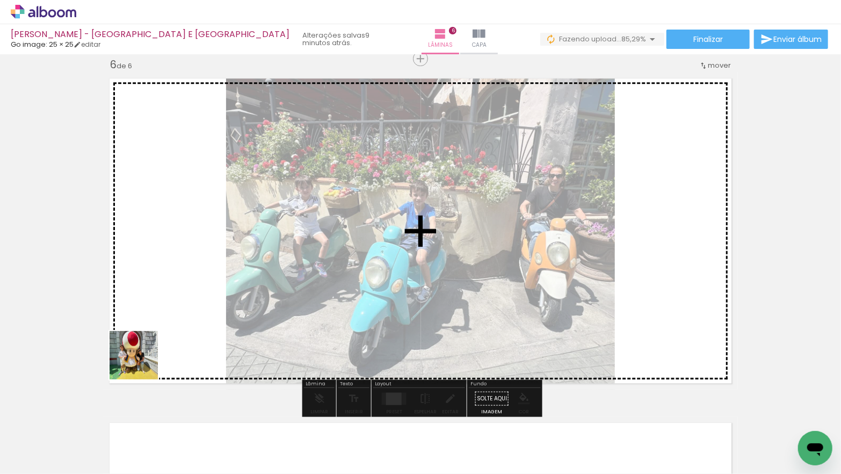
drag, startPoint x: 135, startPoint y: 387, endPoint x: 144, endPoint y: 360, distance: 28.2
click at [143, 360] on quentale-workspace at bounding box center [420, 237] width 841 height 474
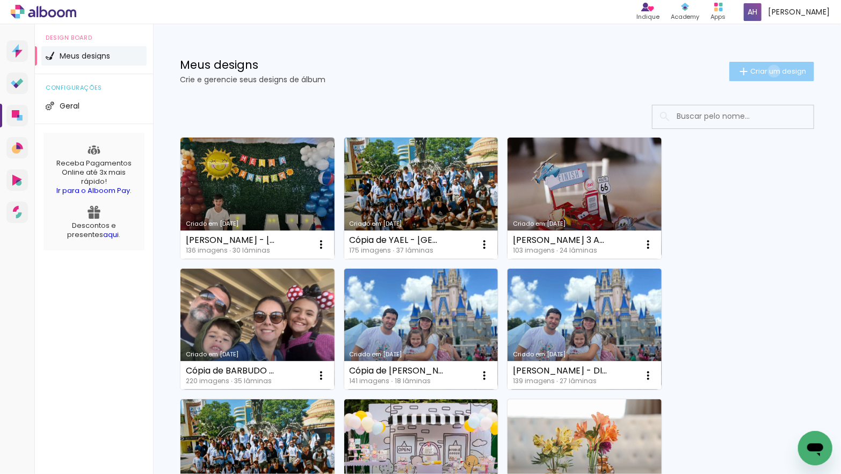
click at [772, 71] on span "Criar um design" at bounding box center [778, 71] width 56 height 7
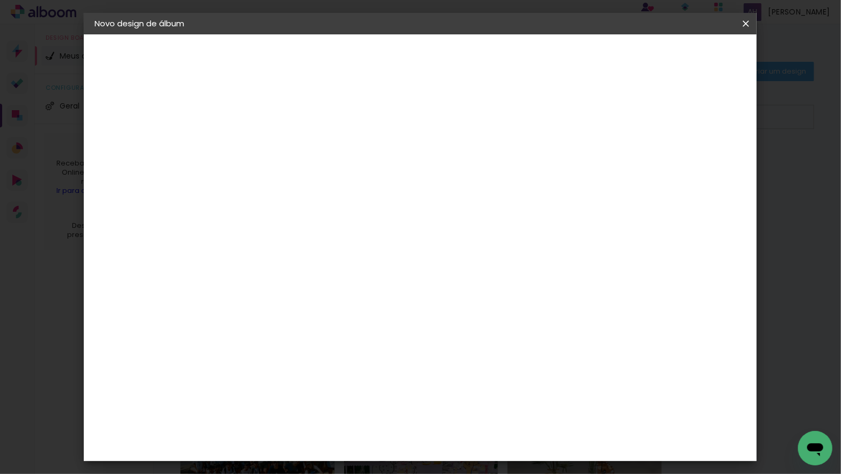
click at [270, 151] on input at bounding box center [270, 144] width 0 height 17
type input "PATRICIA CARVALHO - CRUZEIRO NIVER"
type paper-input "PATRICIA CARVALHO - CRUZEIRO NIVER"
click at [0, 0] on slot "Avançar" at bounding box center [0, 0] width 0 height 0
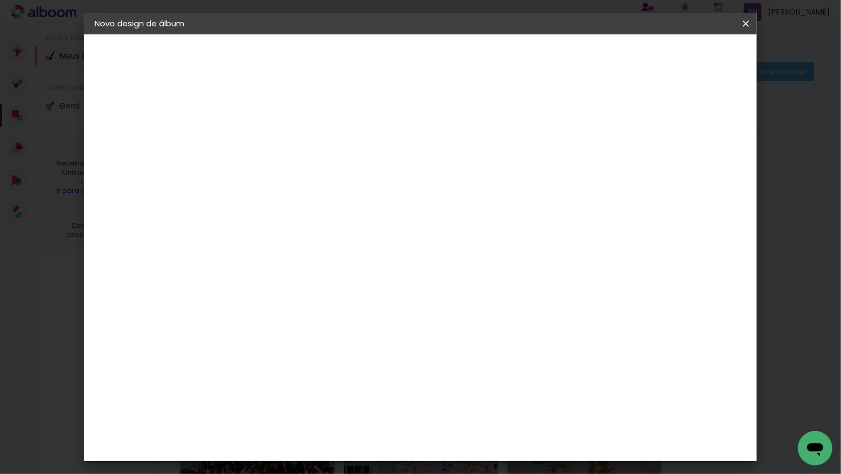
scroll to position [965, 0]
click at [290, 409] on div "Go image" at bounding box center [276, 417] width 26 height 17
click at [0, 0] on slot "Avançar" at bounding box center [0, 0] width 0 height 0
click at [312, 179] on input "text" at bounding box center [291, 187] width 42 height 17
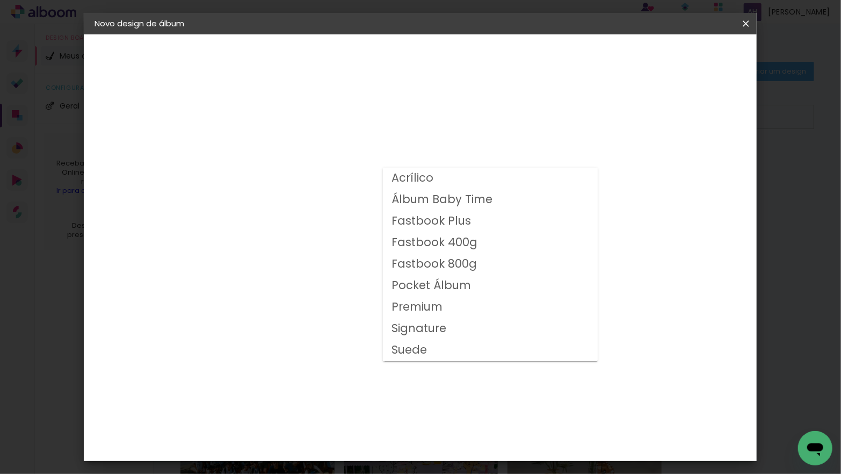
click at [0, 0] on slot "Fastbook 400g" at bounding box center [0, 0] width 0 height 0
type input "Fastbook 400g"
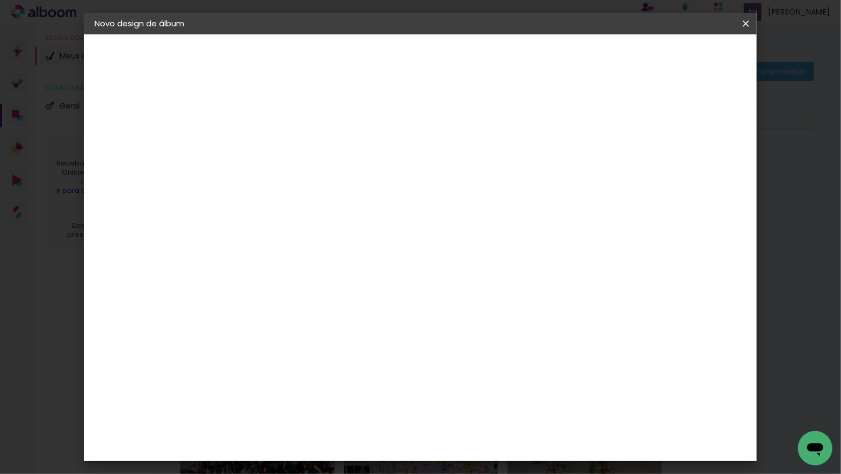
scroll to position [203, 0]
click at [343, 327] on span "25 × 25" at bounding box center [318, 341] width 50 height 28
click at [0, 0] on slot "Avançar" at bounding box center [0, 0] width 0 height 0
type input "3"
type paper-input "3"
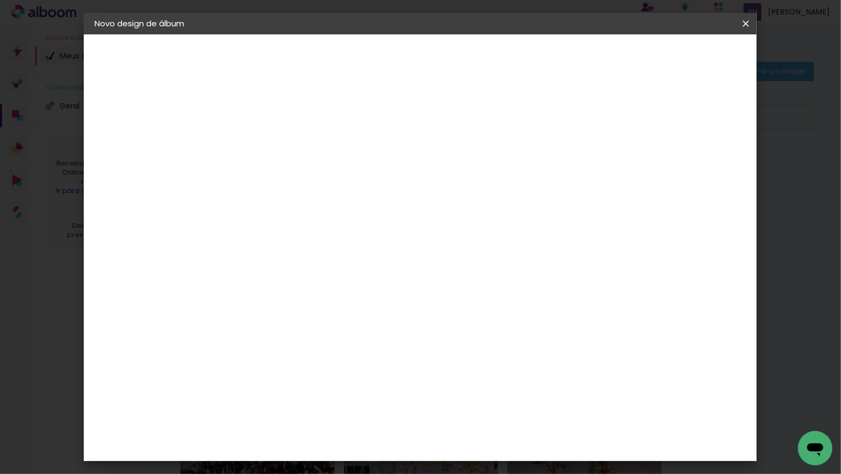
click at [275, 112] on input "3" at bounding box center [261, 115] width 37 height 13
click at [687, 59] on span "Iniciar design" at bounding box center [662, 57] width 49 height 8
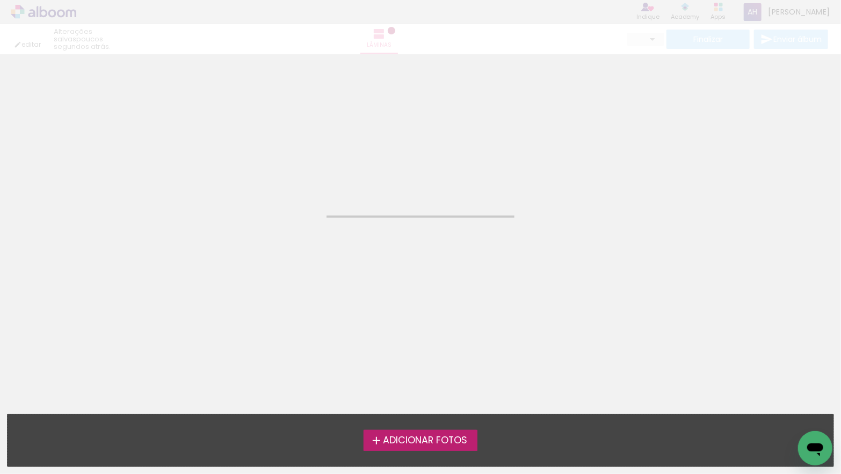
click at [420, 442] on span "Adicionar Fotos" at bounding box center [425, 441] width 84 height 10
click at [0, 0] on input "file" at bounding box center [0, 0] width 0 height 0
